Goal: Task Accomplishment & Management: Manage account settings

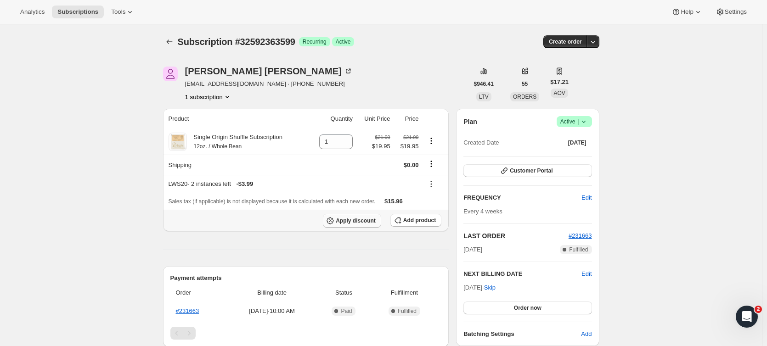
click at [352, 220] on span "Apply discount" at bounding box center [356, 220] width 40 height 7
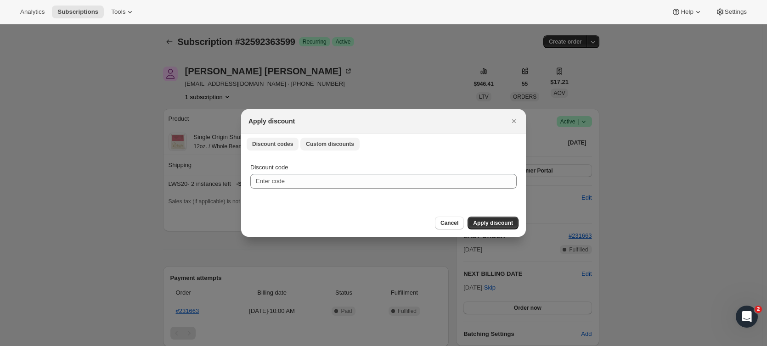
click at [321, 144] on span "Custom discounts" at bounding box center [330, 143] width 48 height 7
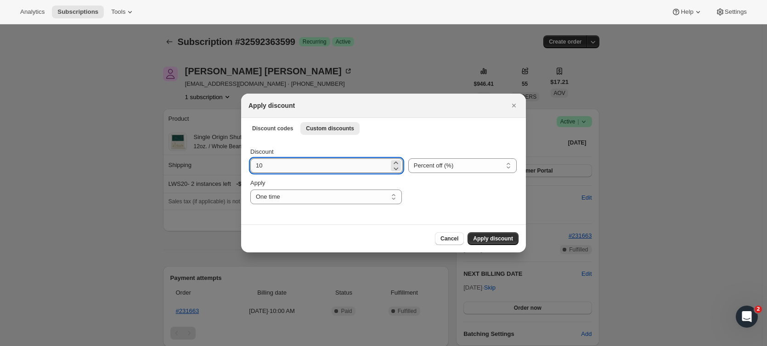
click at [293, 163] on input "10" at bounding box center [319, 165] width 139 height 15
type input "195"
click at [468, 166] on select "Percent off (%) Amount off ($)" at bounding box center [462, 165] width 108 height 15
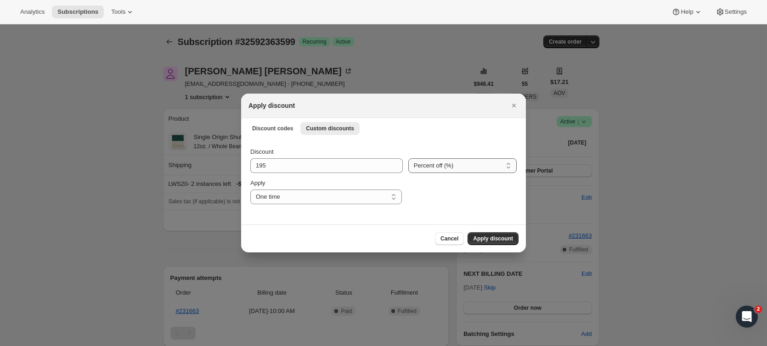
select select "fixed"
click at [408, 158] on select "Percent off (%) Amount off ($)" at bounding box center [462, 165] width 108 height 15
click at [261, 164] on input "195" at bounding box center [320, 165] width 140 height 15
type input "19.95"
click at [516, 103] on icon "Close" at bounding box center [513, 105] width 9 height 9
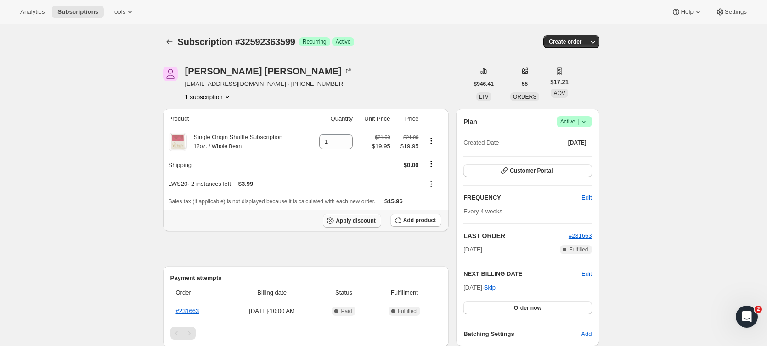
click at [347, 225] on button "Apply discount" at bounding box center [352, 221] width 58 height 14
select select "fixed"
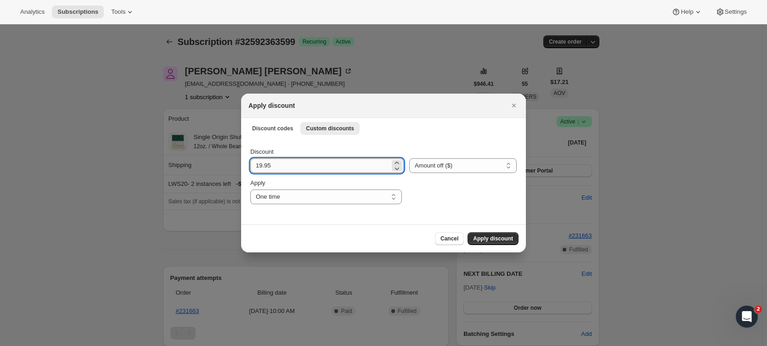
click at [328, 167] on input "19.95" at bounding box center [320, 165] width 140 height 15
type input "15.96"
click at [444, 196] on div ":rn:" at bounding box center [461, 192] width 109 height 26
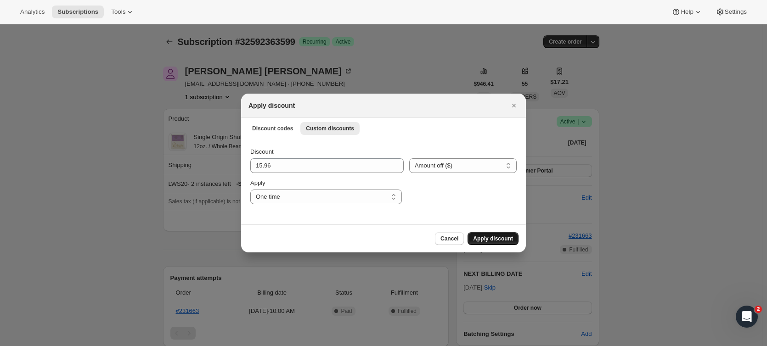
click at [488, 240] on span "Apply discount" at bounding box center [493, 238] width 40 height 7
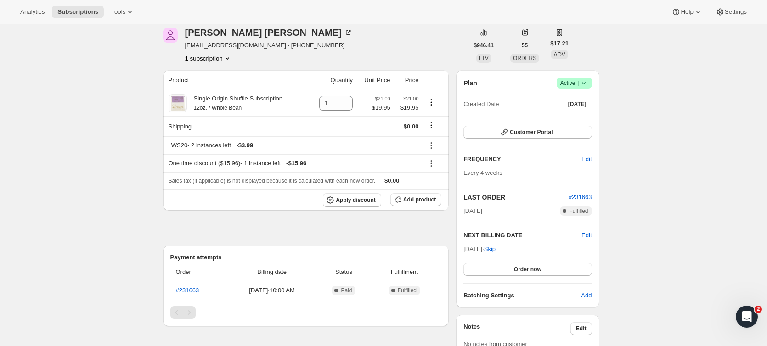
scroll to position [92, 0]
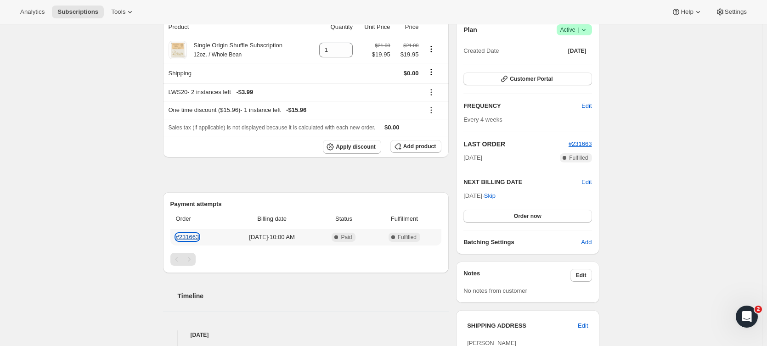
click at [193, 238] on link "#231663" at bounding box center [187, 237] width 23 height 7
